Goal: Answer question/provide support: Ask a question

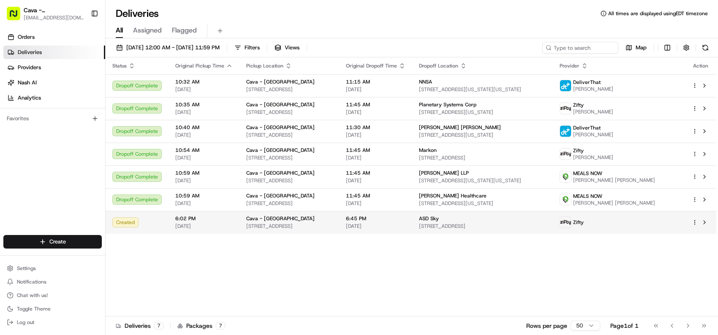
click at [166, 220] on td "Created" at bounding box center [137, 222] width 63 height 23
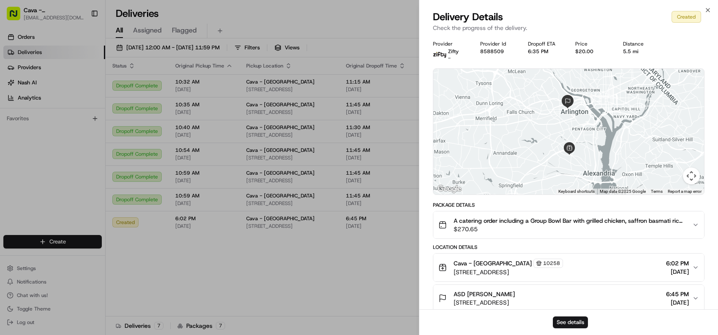
copy div "livery Details Created Check the progress of the delivery. Provider Zifty - Pro…"
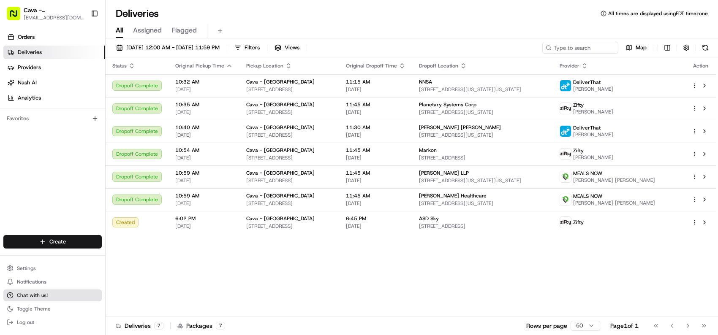
click at [29, 296] on span "Chat with us!" at bounding box center [32, 295] width 31 height 7
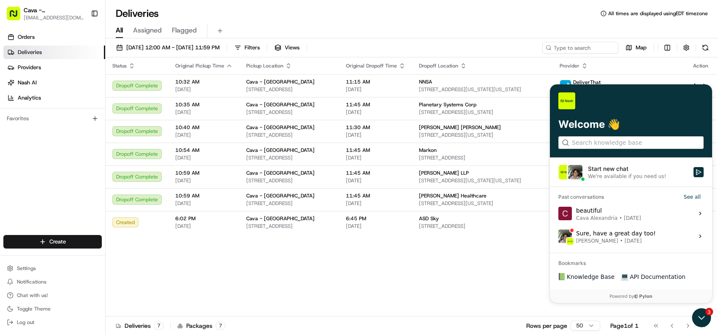
click at [588, 261] on h3 "Bookmarks" at bounding box center [631, 260] width 162 height 14
click at [584, 261] on h3 "Bookmarks" at bounding box center [631, 260] width 162 height 14
click at [634, 261] on h3 "Bookmarks" at bounding box center [631, 260] width 162 height 14
click at [632, 269] on link "💻 API Documentation" at bounding box center [652, 276] width 71 height 15
click at [580, 260] on h3 "Bookmarks" at bounding box center [631, 260] width 162 height 14
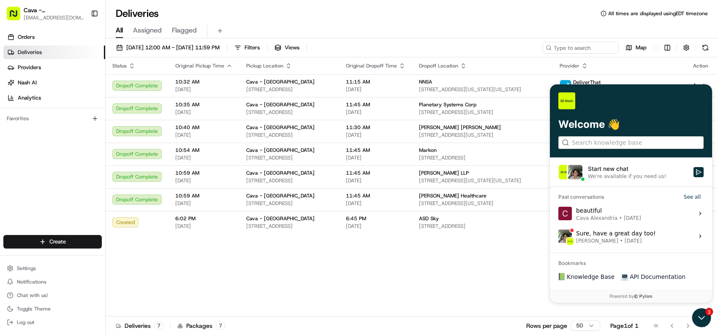
click at [701, 234] on icon at bounding box center [699, 236] width 7 height 7
click at [558, 236] on button "View issue" at bounding box center [558, 236] width 0 height 0
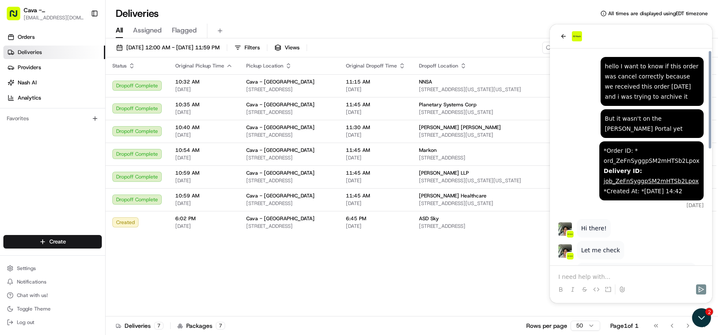
scroll to position [254, 0]
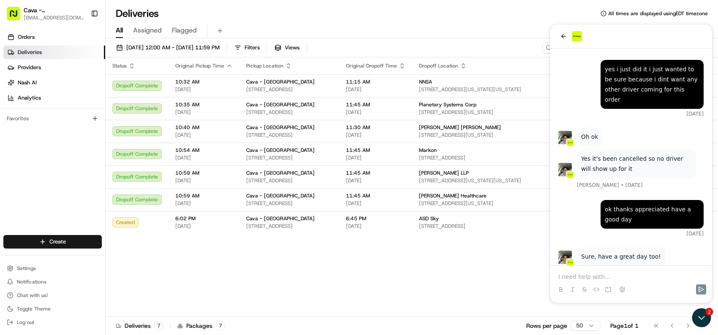
click at [596, 275] on p at bounding box center [630, 277] width 145 height 8
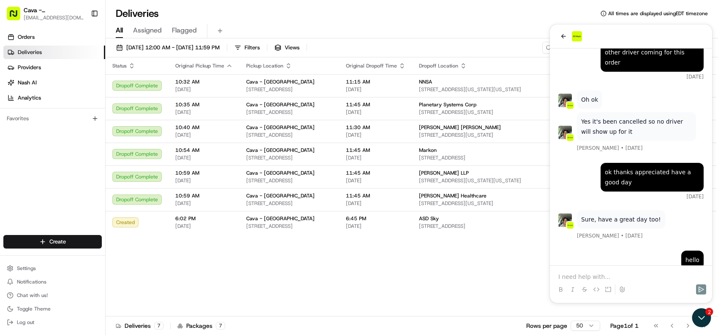
click at [600, 273] on p at bounding box center [630, 277] width 145 height 8
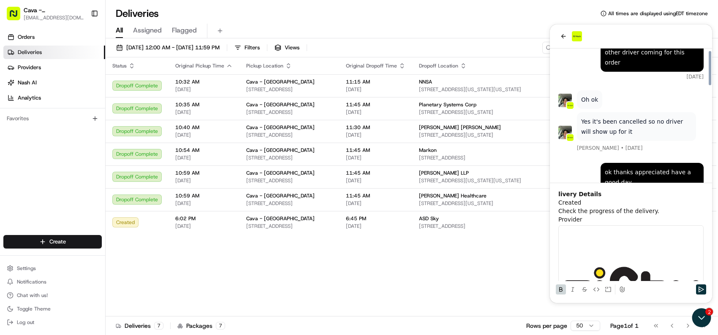
scroll to position [294, 0]
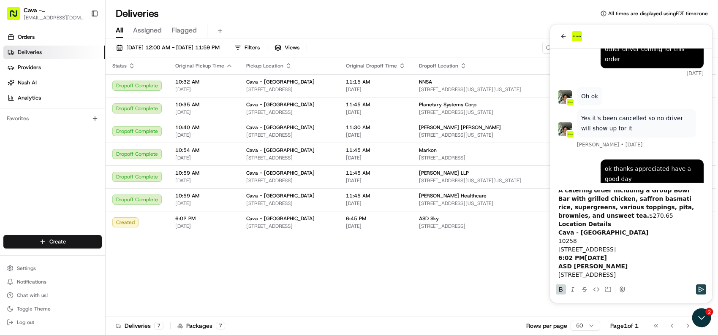
click at [700, 290] on icon "Send" at bounding box center [700, 289] width 7 height 7
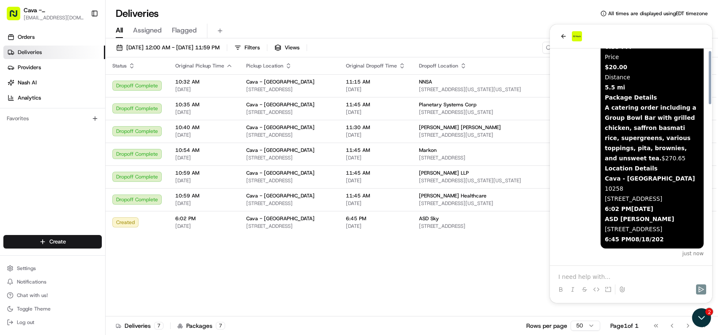
scroll to position [617, 0]
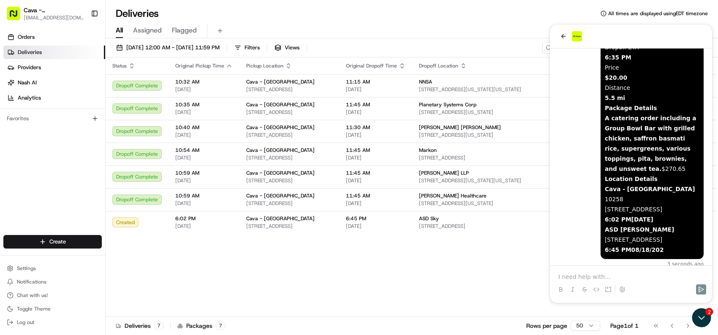
click at [596, 275] on p at bounding box center [630, 277] width 145 height 8
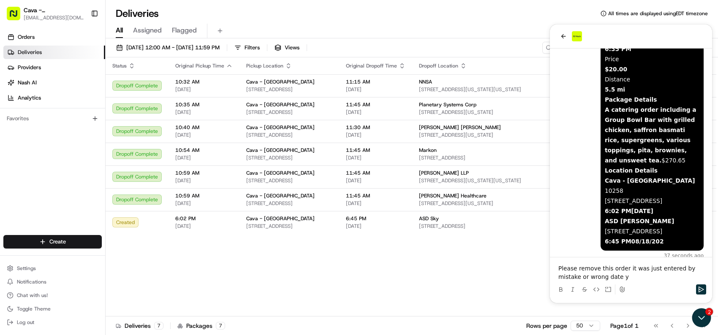
scroll to position [649, 0]
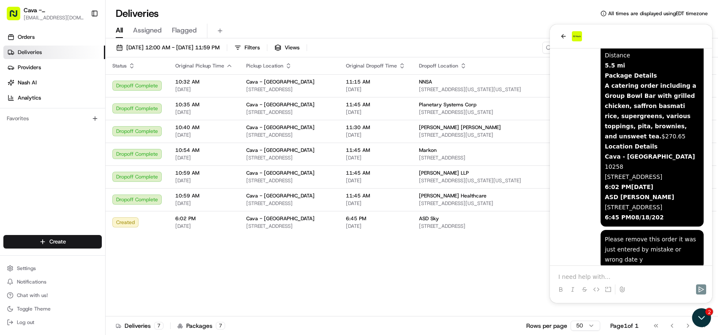
click at [600, 273] on p at bounding box center [630, 277] width 145 height 8
click at [703, 290] on icon "Send" at bounding box center [700, 289] width 7 height 7
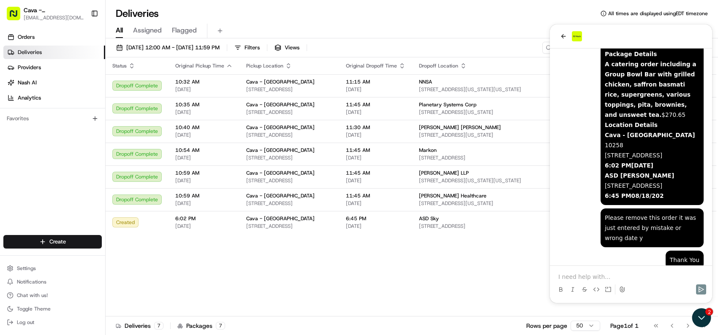
click at [582, 277] on p at bounding box center [630, 277] width 145 height 8
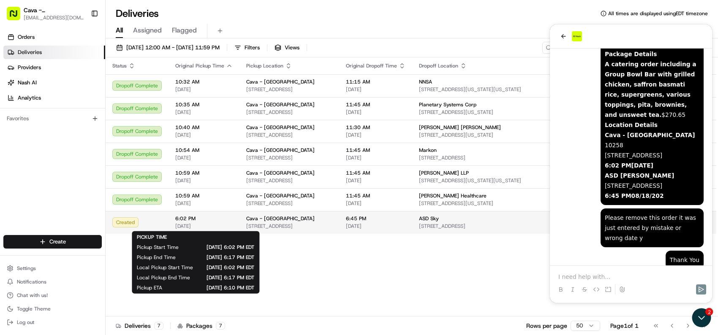
click at [181, 222] on div "6:02 PM 08/18/2025" at bounding box center [203, 222] width 57 height 14
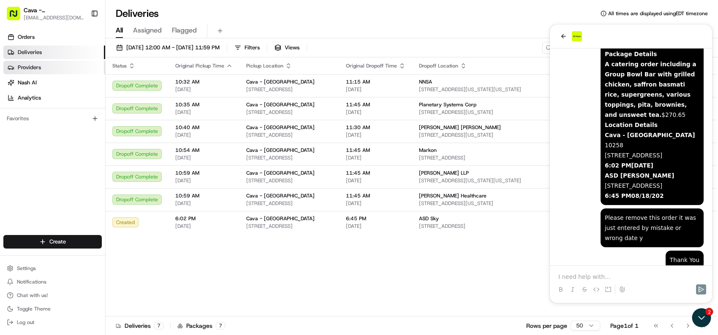
click at [30, 66] on span "Providers" at bounding box center [29, 68] width 23 height 8
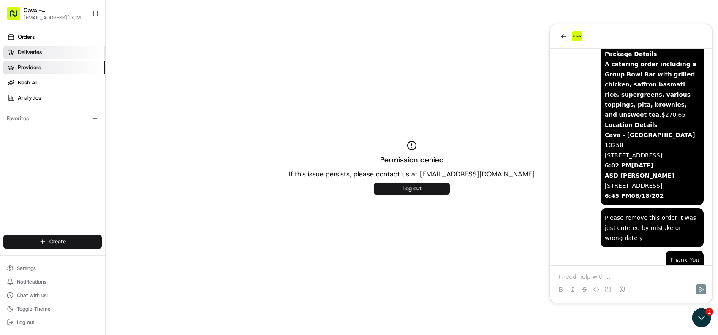
click at [29, 50] on span "Deliveries" at bounding box center [30, 53] width 24 height 8
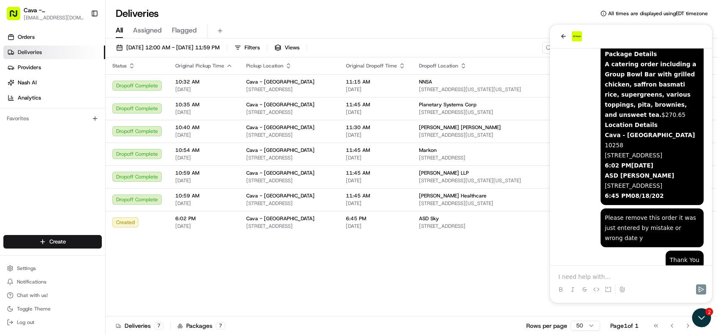
click at [403, 269] on div "Status Original Pickup Time Pickup Location Original Dropoff Time Dropoff Locat…" at bounding box center [411, 186] width 610 height 259
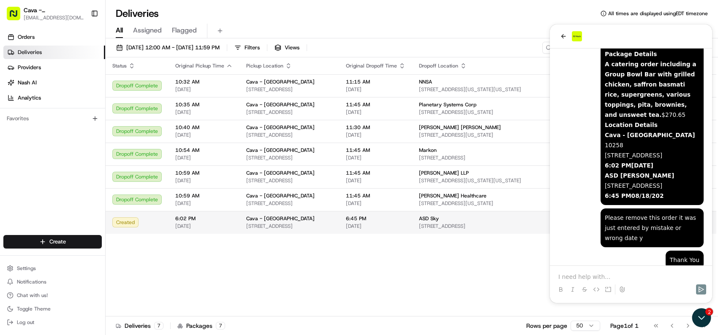
click at [451, 222] on div "ASD Sky 3030 Clarendon Blvd #350, Arlington, VA 22201, USA" at bounding box center [482, 222] width 127 height 14
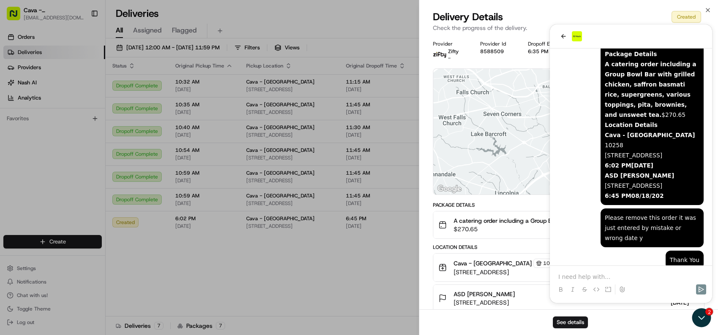
click at [562, 35] on div "Delivery Details Created Check the progress of the delivery." at bounding box center [568, 22] width 298 height 25
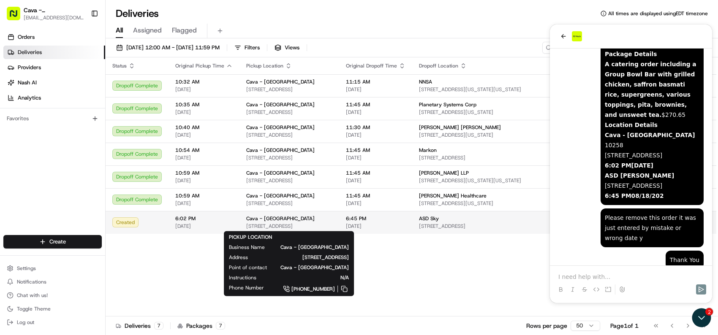
click at [298, 219] on div "Cava - [GEOGRAPHIC_DATA]" at bounding box center [289, 218] width 86 height 7
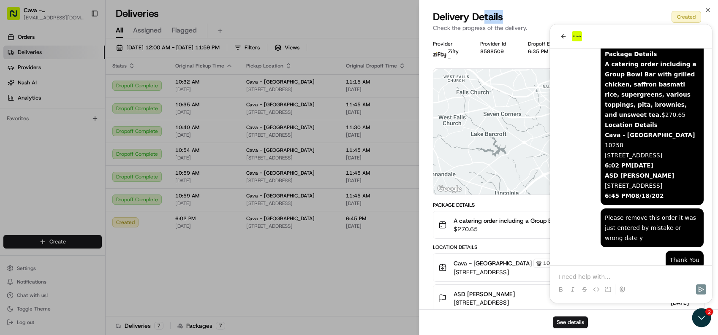
drag, startPoint x: 523, startPoint y: 9, endPoint x: 484, endPoint y: 12, distance: 38.5
click at [484, 12] on div "Close Delivery Details Created Check the progress of the delivery. Provider Zif…" at bounding box center [568, 167] width 299 height 335
click at [613, 13] on div "Delivery Details Created" at bounding box center [568, 17] width 271 height 14
click at [704, 8] on icon "button" at bounding box center [707, 10] width 7 height 7
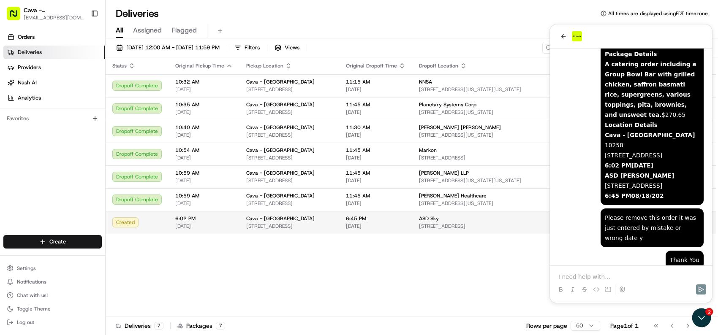
click at [165, 219] on td "Created" at bounding box center [137, 222] width 63 height 23
click at [281, 220] on span "Cava - [GEOGRAPHIC_DATA]" at bounding box center [280, 218] width 68 height 7
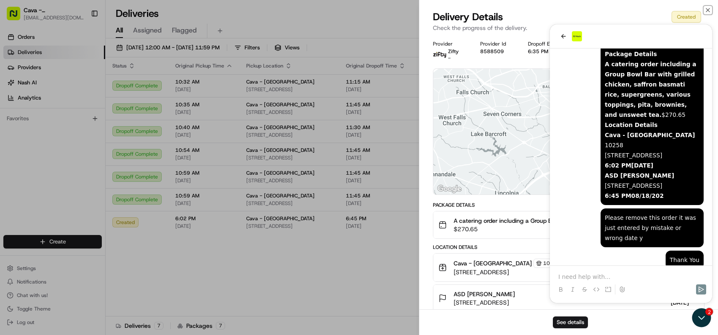
click at [707, 11] on icon "button" at bounding box center [707, 9] width 3 height 3
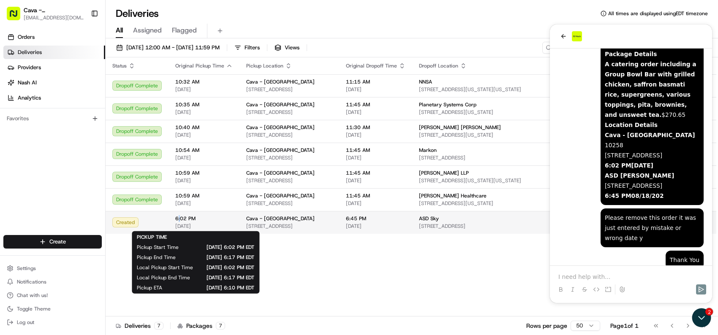
click at [178, 219] on span "6:02 PM" at bounding box center [203, 218] width 57 height 7
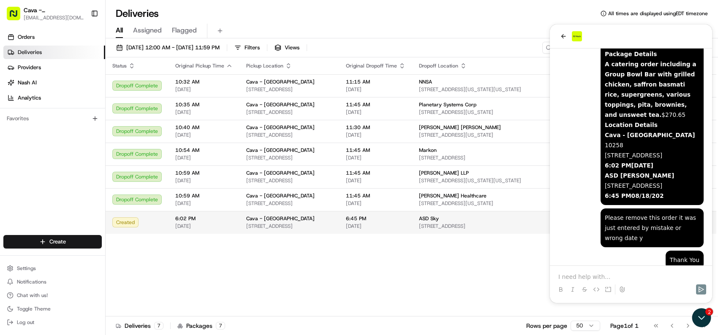
click at [136, 222] on div "Created" at bounding box center [136, 222] width 49 height 10
click at [132, 220] on div "Created" at bounding box center [136, 222] width 49 height 10
click at [383, 215] on span "6:45 PM" at bounding box center [376, 218] width 60 height 7
click at [466, 220] on div "ASD Sky" at bounding box center [482, 218] width 127 height 7
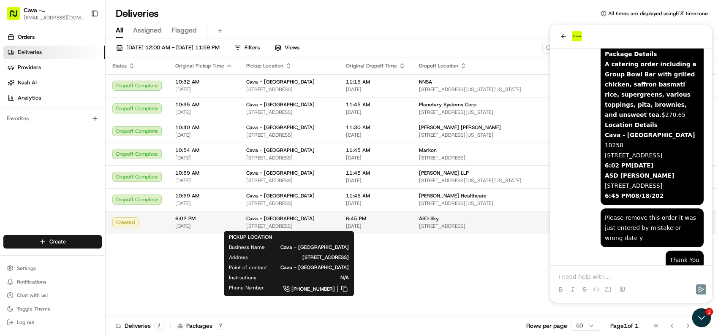
click at [246, 217] on span "Cava - [GEOGRAPHIC_DATA]" at bounding box center [280, 218] width 68 height 7
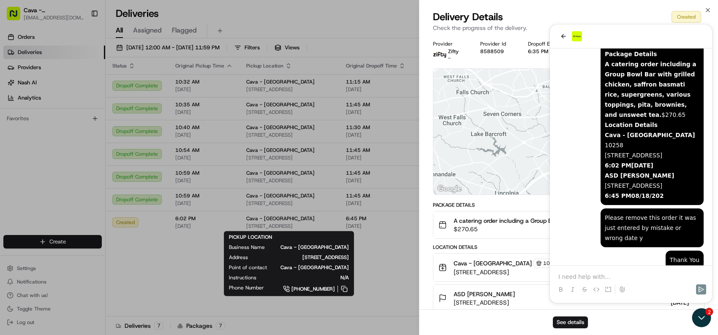
drag, startPoint x: 363, startPoint y: 319, endPoint x: 367, endPoint y: 317, distance: 4.3
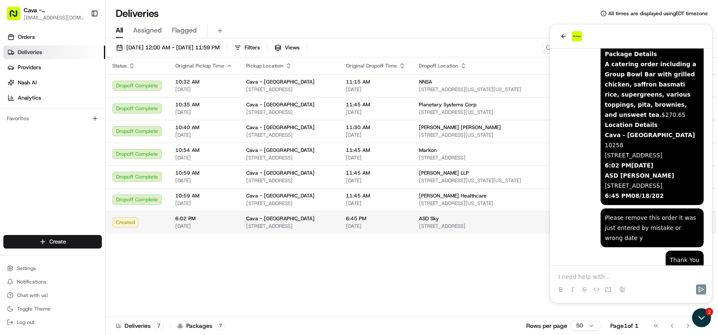
click at [332, 223] on span "[STREET_ADDRESS]" at bounding box center [289, 226] width 86 height 7
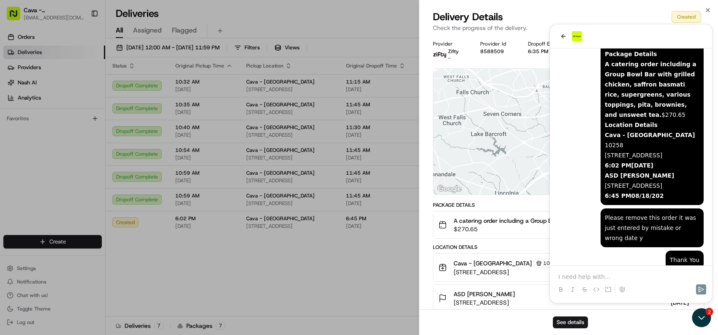
click at [701, 317] on div "See details" at bounding box center [568, 322] width 298 height 26
click at [572, 321] on button "See details" at bounding box center [569, 323] width 35 height 12
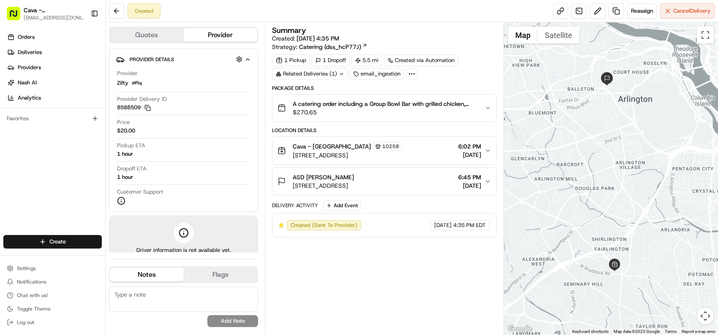
click at [486, 179] on icon "button" at bounding box center [487, 181] width 7 height 7
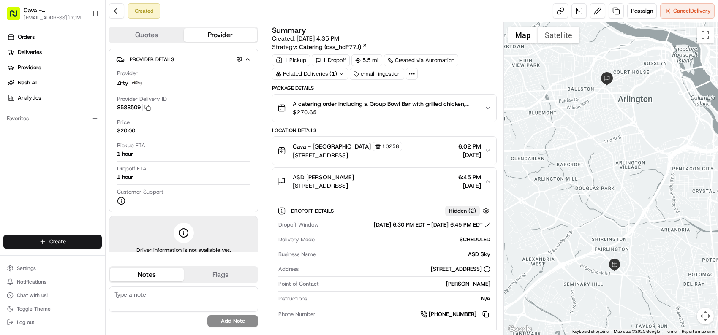
click at [59, 204] on div "Orders Deliveries Providers [PERSON_NAME] Analytics Favorites" at bounding box center [52, 133] width 105 height 213
click at [152, 36] on button "Quotes" at bounding box center [147, 35] width 74 height 14
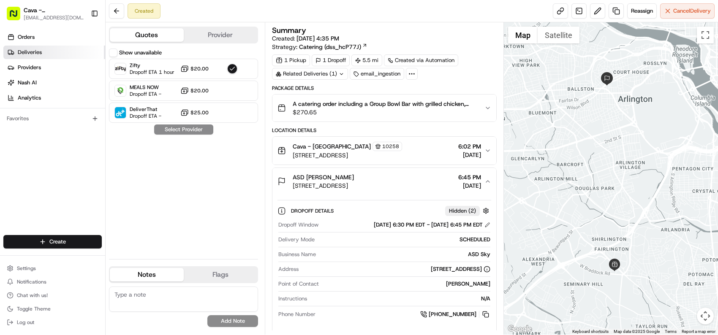
click at [34, 51] on span "Deliveries" at bounding box center [30, 53] width 24 height 8
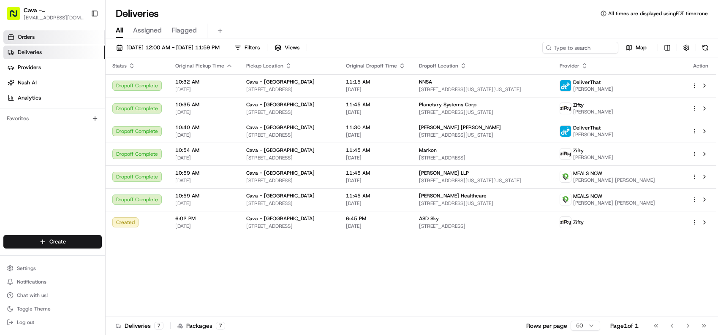
click at [32, 35] on span "Orders" at bounding box center [26, 37] width 17 height 8
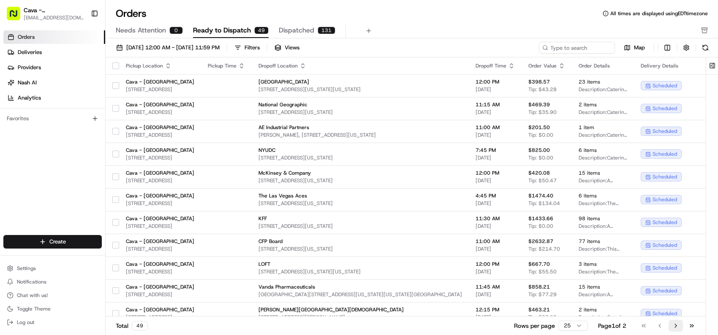
click at [676, 325] on button "Go to next page" at bounding box center [675, 326] width 14 height 12
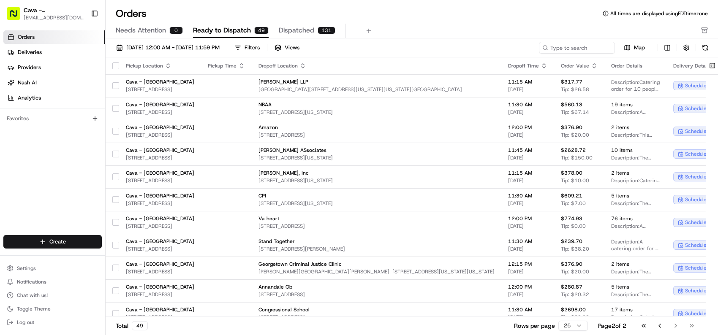
click at [676, 324] on div "Go to first page Go to previous page Go to next page Go to last page" at bounding box center [667, 326] width 62 height 12
click at [660, 324] on button "Go to previous page" at bounding box center [659, 326] width 14 height 12
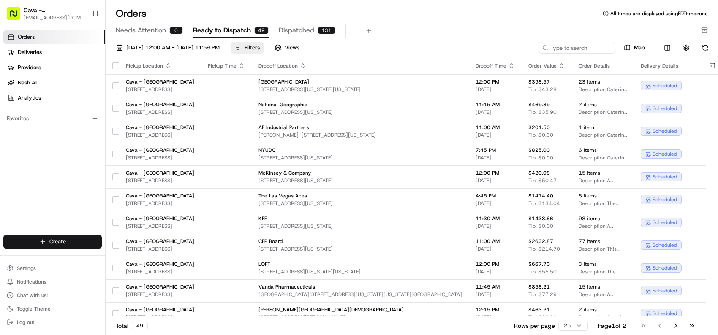
click at [263, 49] on button "Filters" at bounding box center [246, 48] width 33 height 12
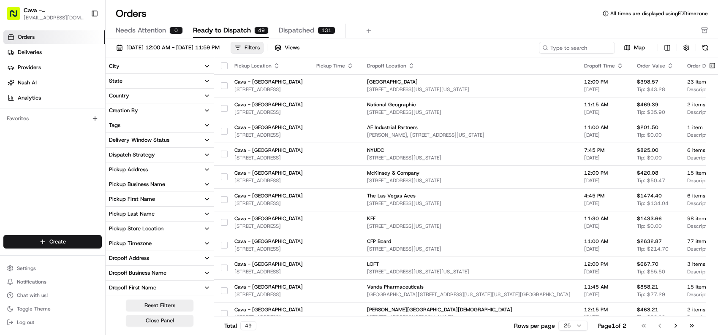
click at [263, 46] on button "Filters" at bounding box center [246, 48] width 33 height 12
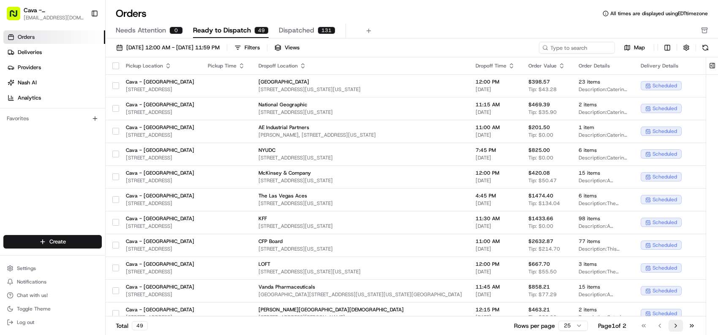
click at [672, 325] on button "Go to next page" at bounding box center [675, 326] width 14 height 12
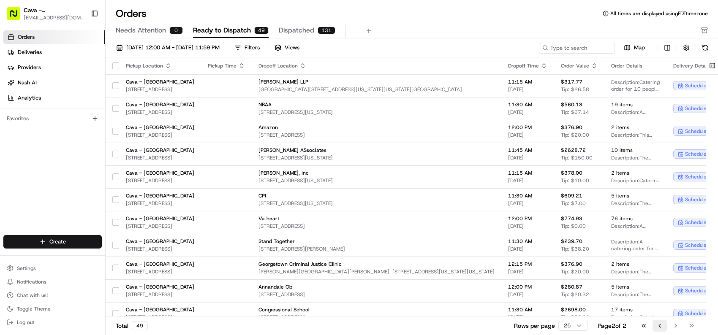
click at [659, 323] on button "Go to previous page" at bounding box center [659, 326] width 14 height 12
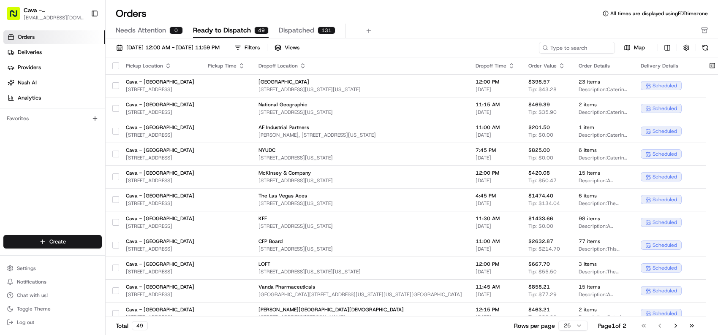
click at [37, 38] on link "Orders" at bounding box center [54, 37] width 102 height 14
click at [32, 52] on span "Deliveries" at bounding box center [30, 53] width 24 height 8
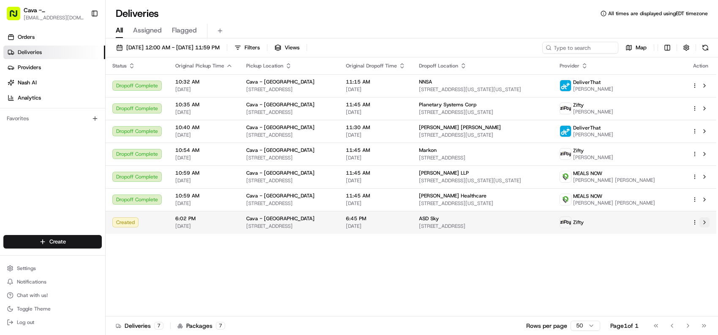
click at [704, 223] on button at bounding box center [704, 222] width 10 height 10
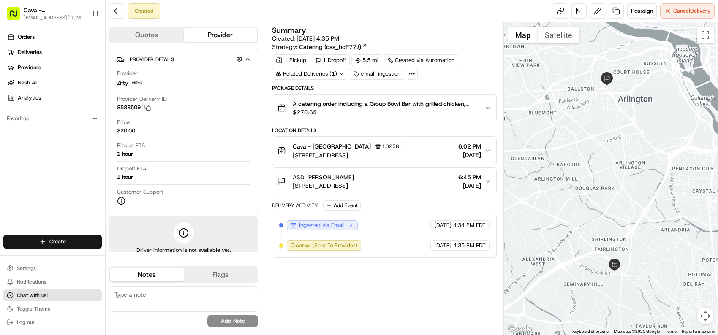
click at [36, 291] on button "Chat with us!" at bounding box center [52, 296] width 98 height 12
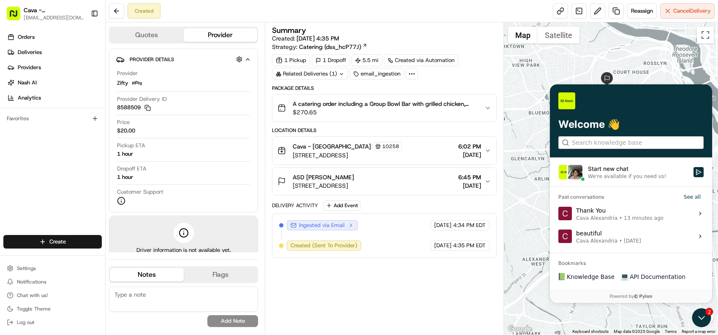
click at [613, 168] on div "Start new chat" at bounding box center [638, 168] width 100 height 8
click at [693, 168] on button "Start new chat We're available if you need us!" at bounding box center [698, 172] width 10 height 10
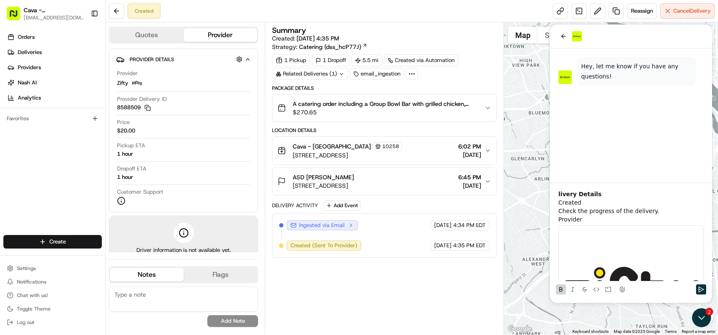
scroll to position [279, 0]
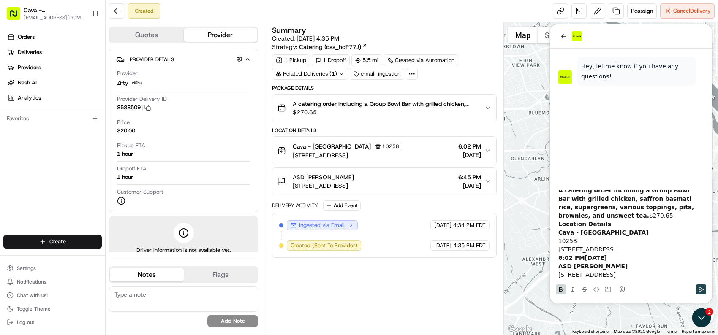
click at [701, 286] on icon "Send" at bounding box center [700, 289] width 7 height 7
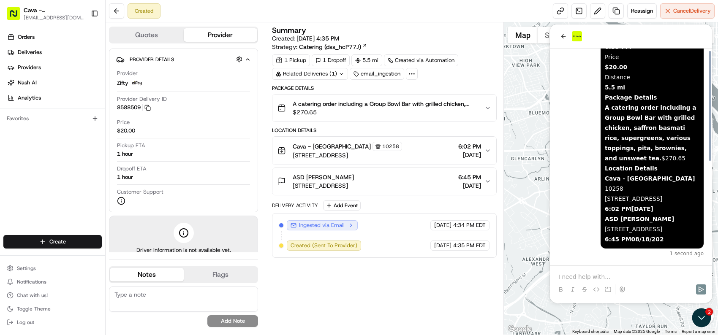
click at [581, 272] on div at bounding box center [630, 282] width 155 height 32
click at [592, 280] on p at bounding box center [630, 277] width 145 height 8
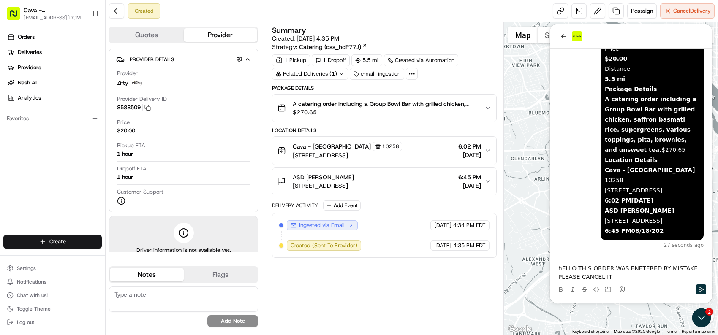
scroll to position [162, 0]
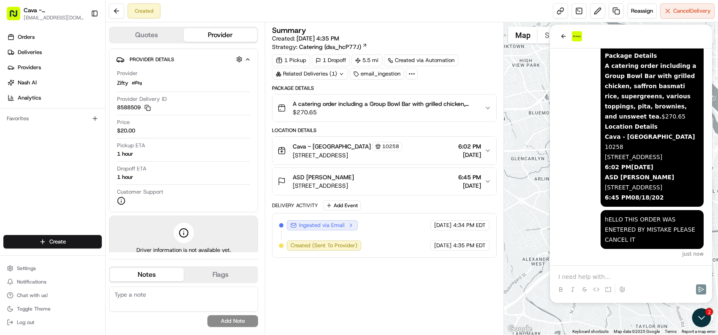
click at [590, 274] on p at bounding box center [630, 277] width 145 height 8
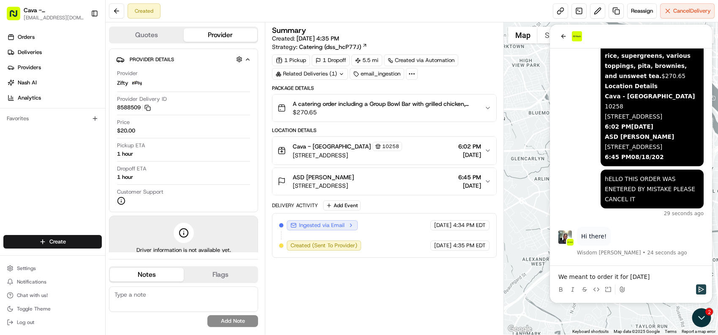
click at [701, 291] on icon "Send" at bounding box center [700, 289] width 7 height 7
